Goal: Check status: Check status

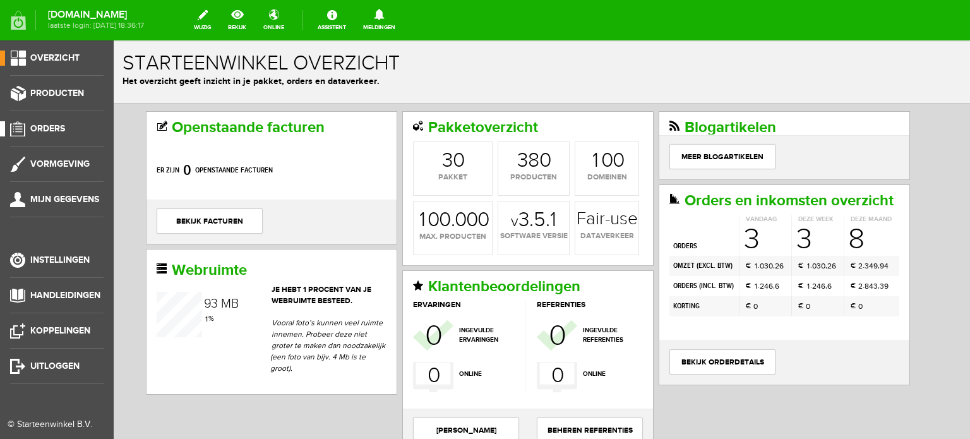
click at [53, 128] on span "Orders" at bounding box center [47, 128] width 35 height 11
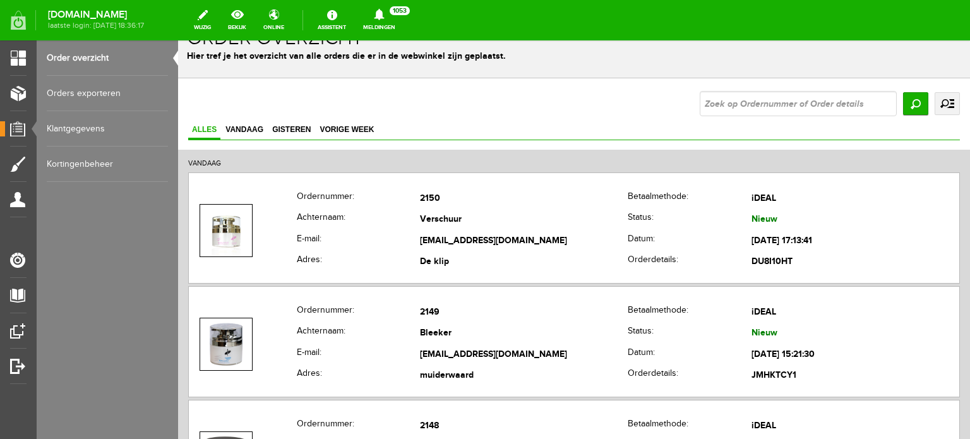
scroll to position [143, 0]
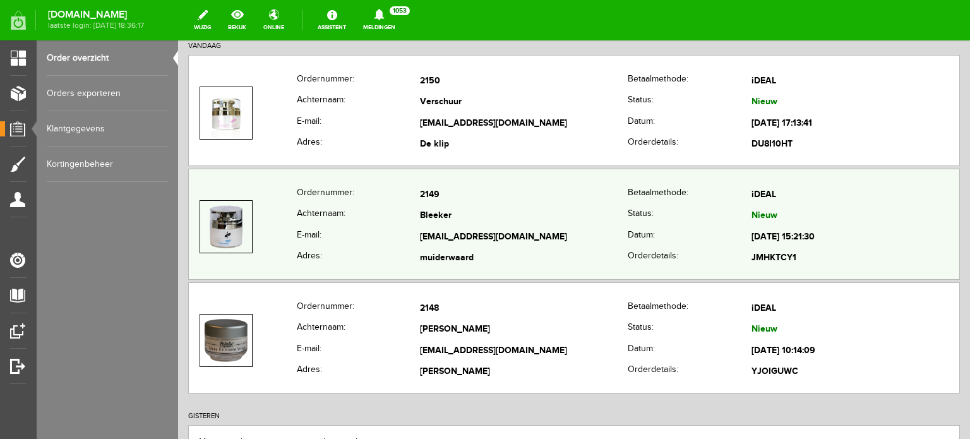
click at [465, 207] on td "Bleeker" at bounding box center [524, 216] width 208 height 21
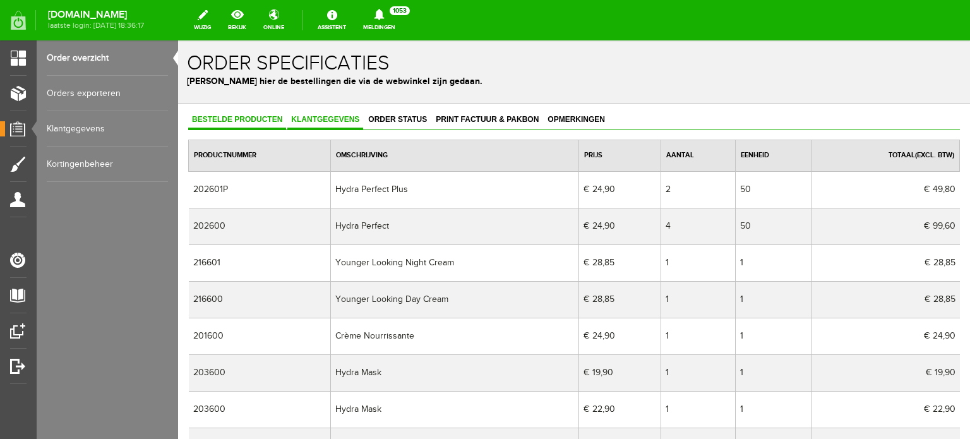
click at [325, 118] on span "Klantgegevens" at bounding box center [325, 119] width 76 height 9
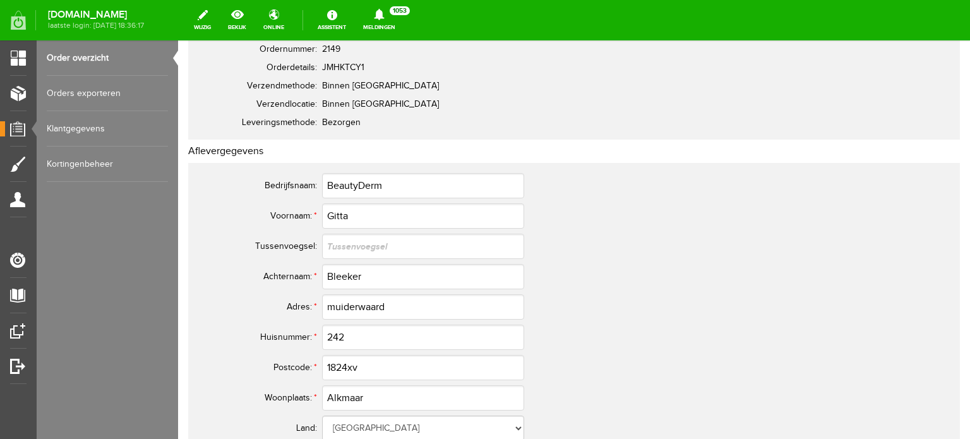
scroll to position [160, 0]
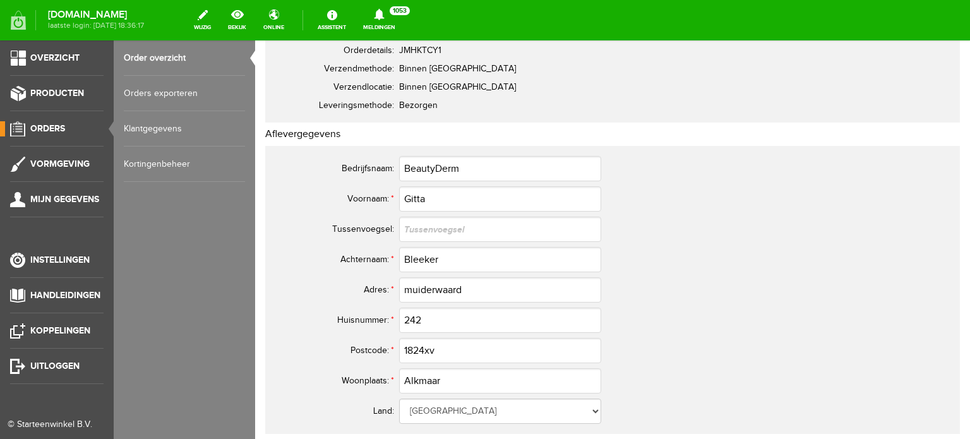
click at [58, 128] on span "Orders" at bounding box center [47, 128] width 35 height 11
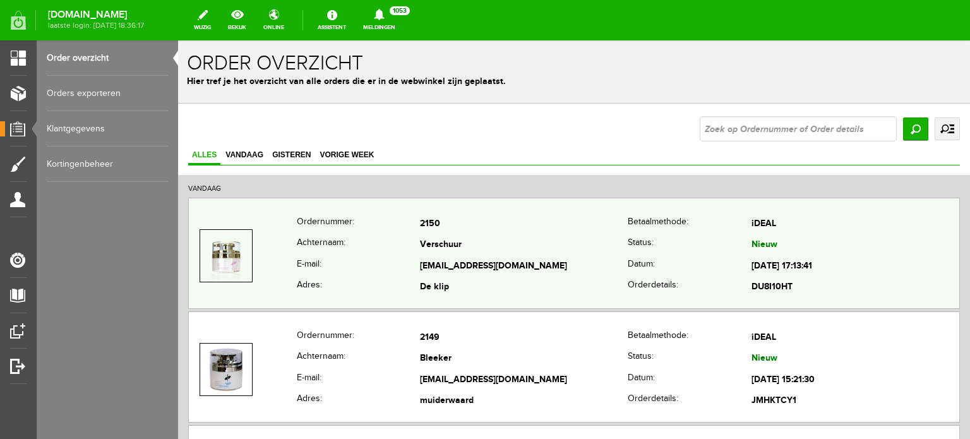
click at [437, 243] on td "Verschuur" at bounding box center [524, 245] width 208 height 21
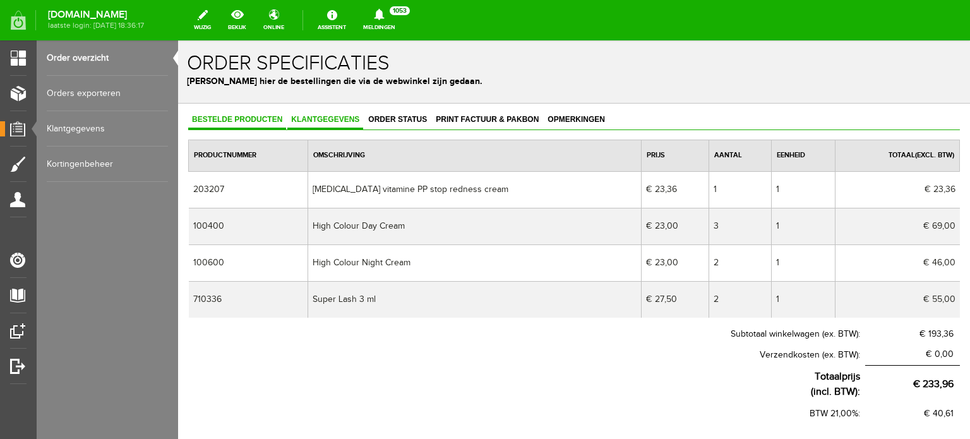
click at [325, 118] on span "Klantgegevens" at bounding box center [325, 119] width 76 height 9
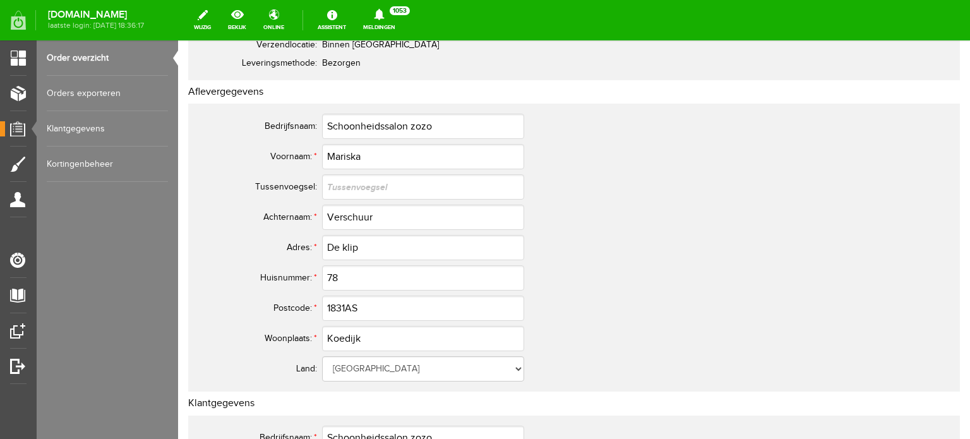
scroll to position [210, 0]
